Goal: Use online tool/utility

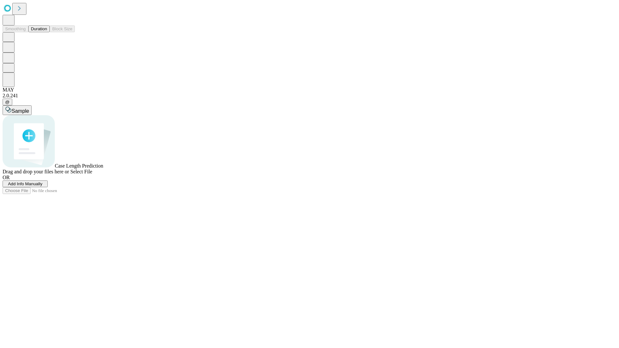
click at [92, 174] on span "Select File" at bounding box center [81, 171] width 22 height 5
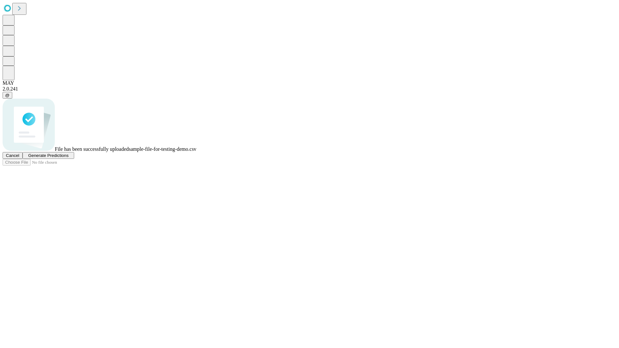
click at [68, 158] on span "Generate Predictions" at bounding box center [48, 155] width 40 height 5
